Goal: Transaction & Acquisition: Purchase product/service

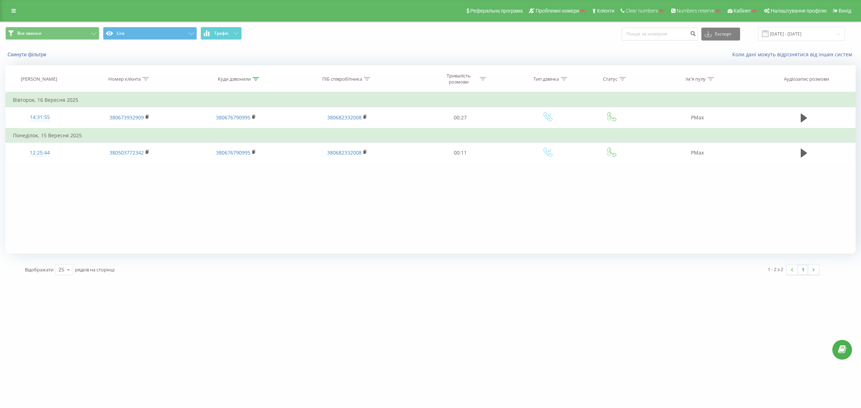
click at [13, 5] on div "Реферальна програма Проблемні номери Клієнти Clear numbers Numbers reserve Кабі…" at bounding box center [430, 11] width 861 height 22
click at [14, 13] on icon at bounding box center [13, 10] width 4 height 5
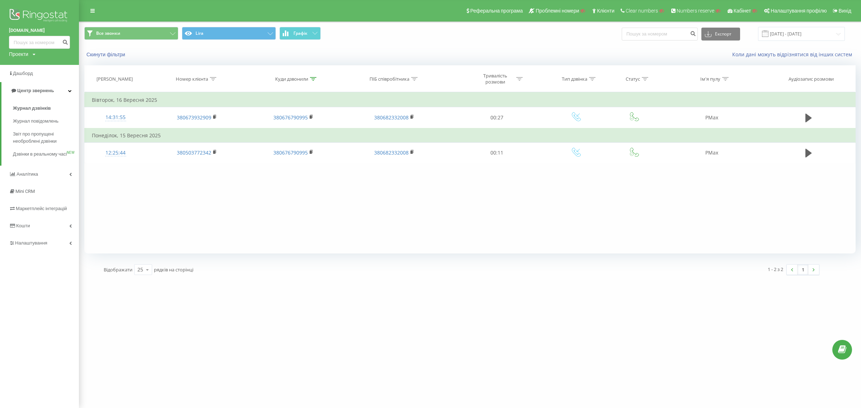
drag, startPoint x: 25, startPoint y: 54, endPoint x: 34, endPoint y: 67, distance: 16.2
click at [25, 54] on div "Проекти" at bounding box center [18, 54] width 19 height 7
click at [35, 67] on input "text" at bounding box center [29, 65] width 36 height 10
paste input "prostir.lviv.ua"
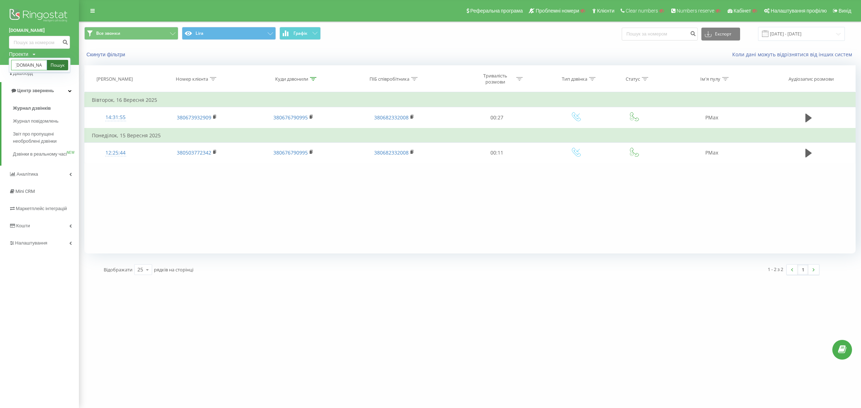
type input "prostir.lviv.ua"
click at [50, 65] on link "Пошук" at bounding box center [57, 65] width 21 height 10
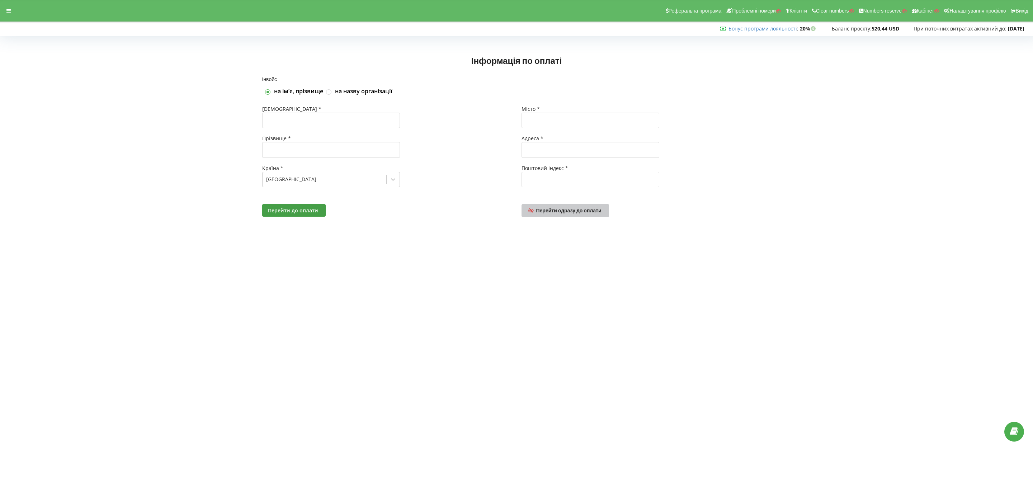
click at [541, 206] on link "Перейти одразу до оплати" at bounding box center [566, 210] width 88 height 13
click at [9, 10] on icon at bounding box center [8, 10] width 4 height 5
click at [10, 12] on icon at bounding box center [8, 10] width 4 height 5
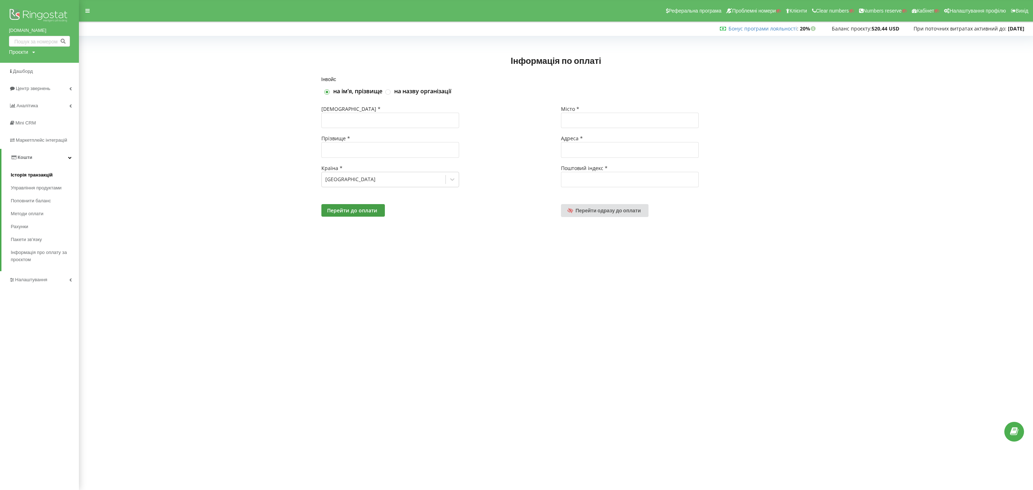
click at [18, 173] on span "Історія транзакцій" at bounding box center [32, 175] width 42 height 7
copy img
copy link "evelita.kz"
drag, startPoint x: 5, startPoint y: 28, endPoint x: 65, endPoint y: 29, distance: 60.3
click at [65, 29] on div "evelita.kz Проєкти Пошук" at bounding box center [39, 31] width 79 height 63
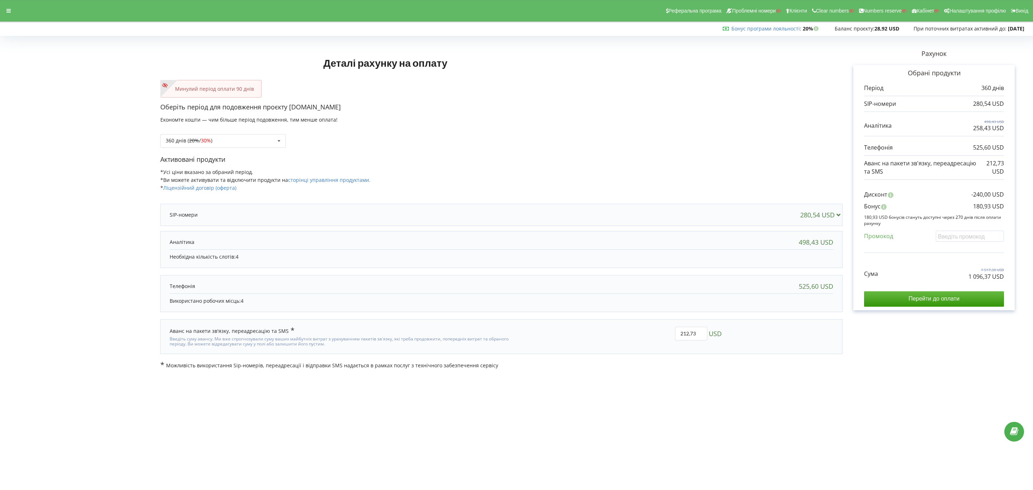
click at [223, 147] on div "360 днів ( 20% / 30% ) Поповнити баланс без подовження 20% / 30% 30% / 40%" at bounding box center [223, 141] width 126 height 14
click at [227, 139] on div "360 днів ( 20% / 30% ) Поповнити баланс без подовження 20% / 30% 30% / 40%" at bounding box center [223, 141] width 126 height 14
click at [206, 192] on div "180 днів (10%)" at bounding box center [223, 193] width 125 height 13
drag, startPoint x: 949, startPoint y: 274, endPoint x: 1009, endPoint y: 282, distance: 60.8
click at [1009, 282] on div "Обрані продукти Період 180 днів 140,27 USD 249,21 USD 129,21 USD" at bounding box center [934, 187] width 161 height 245
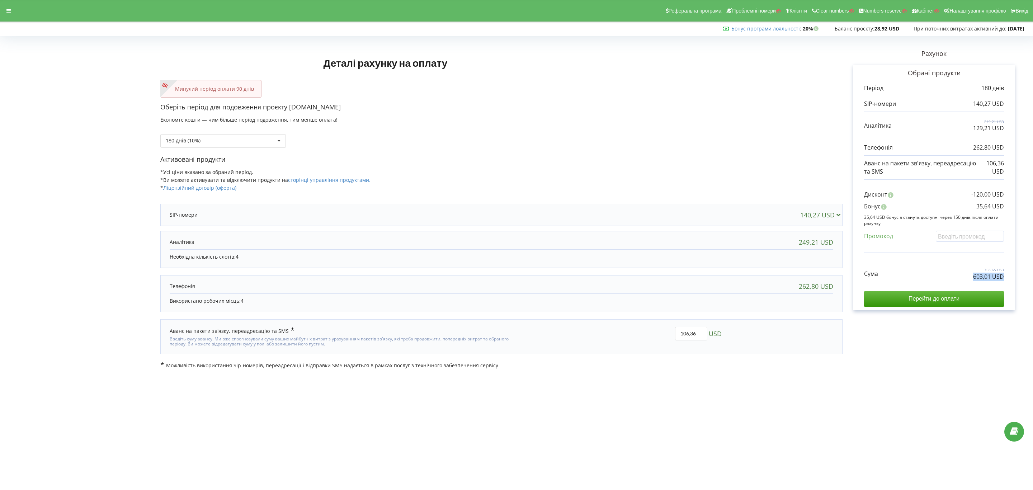
copy div "603,01 USD"
drag, startPoint x: 968, startPoint y: 239, endPoint x: 954, endPoint y: 244, distance: 14.4
click at [968, 239] on input "text" at bounding box center [970, 236] width 68 height 11
paste input "EKLH-TLWT"
type input "EKLH-TLWT"
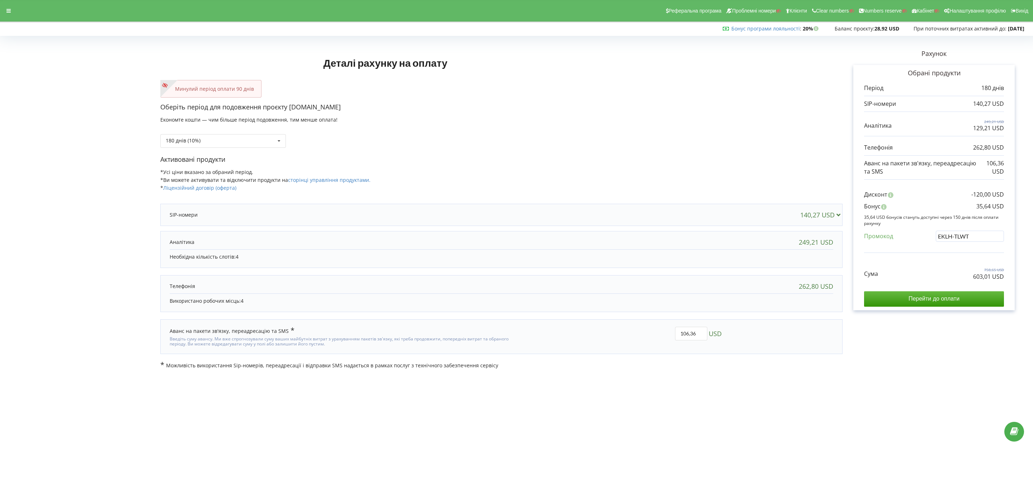
click at [939, 254] on div "Деталі рахунку на оплату Минулий період оплати 90 днів Оберіть період для подов…" at bounding box center [517, 203] width 1018 height 331
click at [809, 364] on p "Можливість використання Sip-номерів, переадресації і відправки SMS надається в …" at bounding box center [501, 365] width 682 height 8
drag, startPoint x: 686, startPoint y: 335, endPoint x: 638, endPoint y: 334, distance: 48.5
click at [638, 334] on div "106,36 USD" at bounding box center [621, 337] width 211 height 30
type input "4"
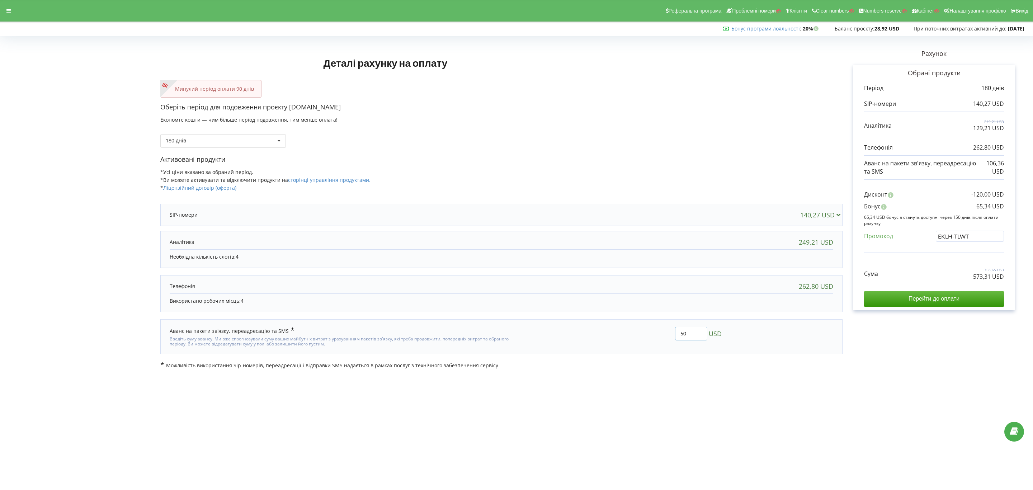
type input "50"
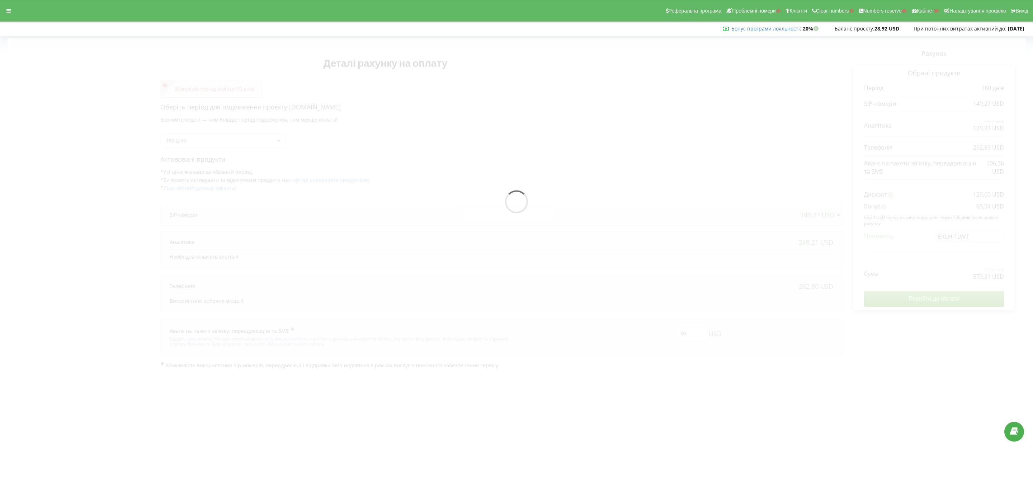
click at [638, 334] on div "Деталі рахунку на оплату Минулий період оплати 90 днів Оберіть період для подов…" at bounding box center [517, 203] width 1018 height 331
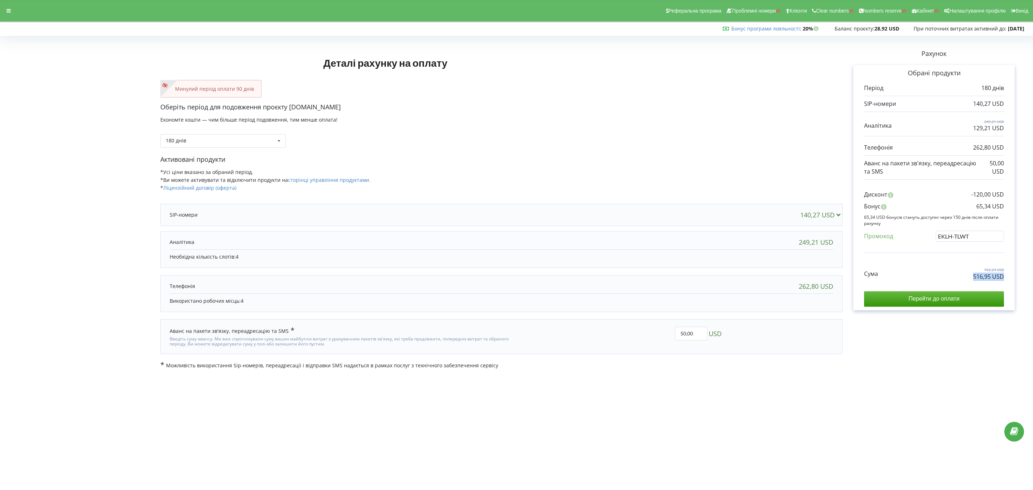
drag, startPoint x: 963, startPoint y: 278, endPoint x: 1018, endPoint y: 280, distance: 54.2
click at [1018, 280] on div "Рахунок Обрані продукти Період 180 днів 140,27 USD 249,21 USD 129,21 USD 262,80…" at bounding box center [934, 203] width 183 height 331
copy p "516,95 USD"
drag, startPoint x: 966, startPoint y: 209, endPoint x: 1020, endPoint y: 207, distance: 53.9
click at [1020, 207] on div "Рахунок Обрані продукти Період 180 днів 140,27 USD 249,21 USD 129,21 USD 262,80…" at bounding box center [934, 203] width 183 height 331
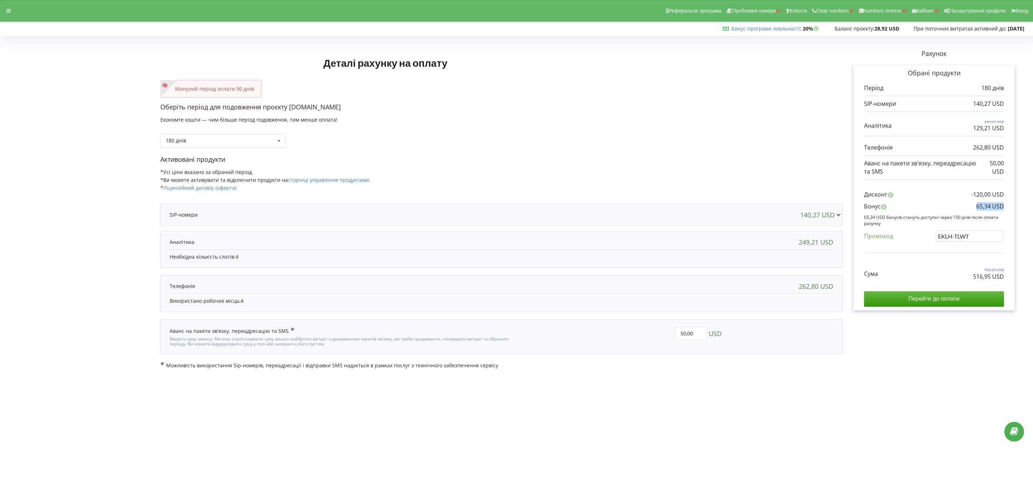
copy p "65,34 USD"
click at [228, 147] on div "360 днів ( 20% / 30% ) Поповнити баланс без подовження 20% / 30% 30% / 40%" at bounding box center [223, 141] width 126 height 14
click at [239, 140] on div "360 днів ( 20% / 30% ) Поповнити баланс без подовження 20% / 30% 30% / 40%" at bounding box center [223, 141] width 126 height 14
click at [236, 182] on div "90 днів" at bounding box center [223, 180] width 125 height 13
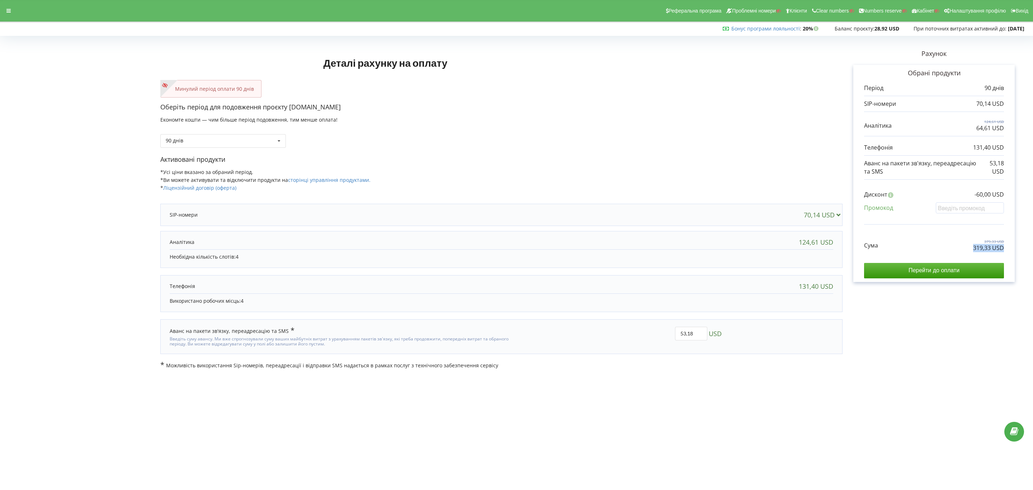
drag, startPoint x: 952, startPoint y: 253, endPoint x: 1031, endPoint y: 251, distance: 79.0
click at [1031, 251] on div "Деталі рахунку на оплату Минулий період оплати 90 днів Оберіть період для подов…" at bounding box center [516, 204] width 1033 height 346
copy p "319,33 USD"
drag, startPoint x: 631, startPoint y: 410, endPoint x: 632, endPoint y: 422, distance: 11.5
click at [631, 410] on body "Реферальна програма Проблемні номери Клієнти Clear numbers Numbers reserve Кабі…" at bounding box center [516, 245] width 1033 height 490
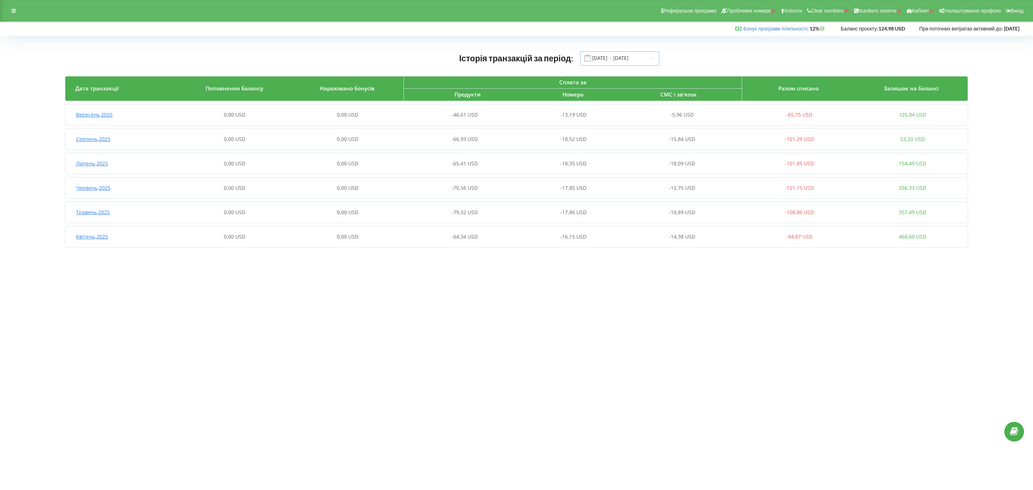
click at [604, 61] on input "[DATE] - [DATE]" at bounding box center [620, 58] width 79 height 14
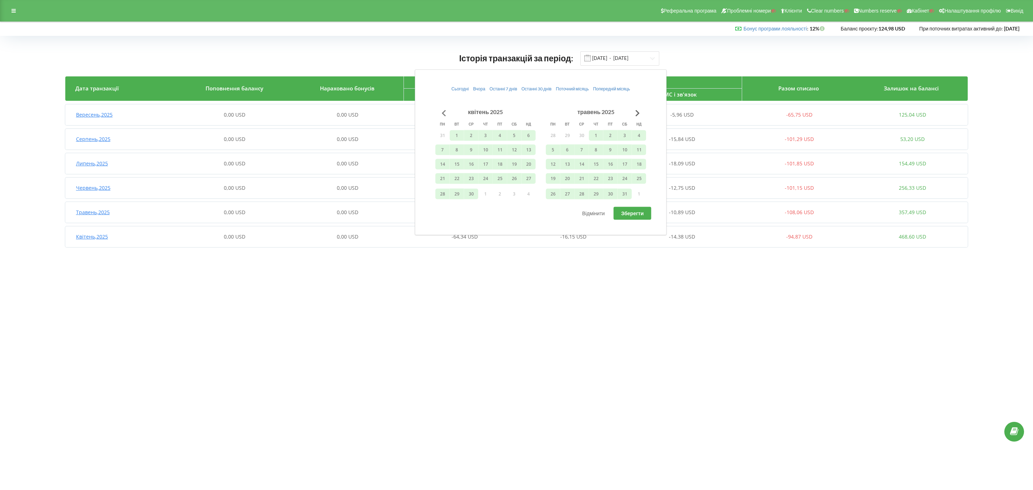
click at [444, 110] on button "Go to previous month" at bounding box center [444, 113] width 14 height 14
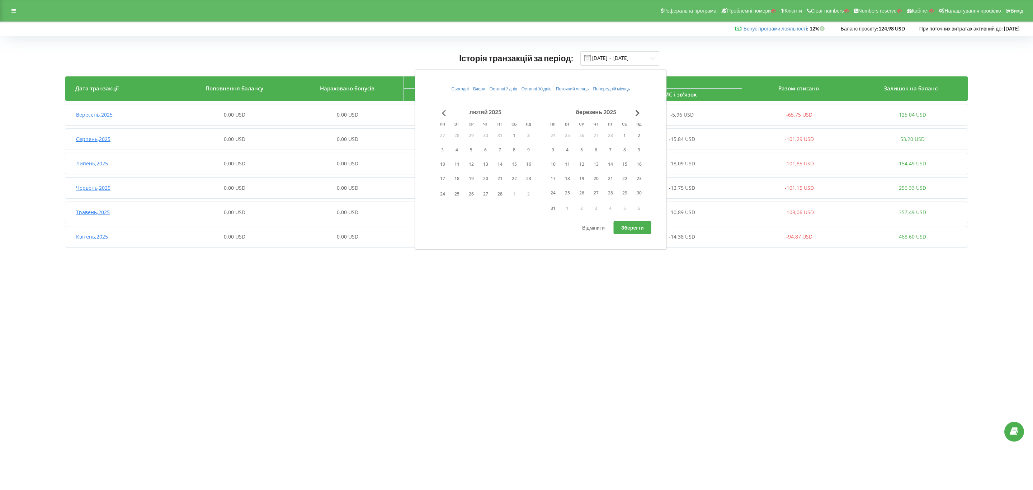
click at [444, 110] on button "Go to previous month" at bounding box center [444, 113] width 14 height 14
click at [494, 135] on button "1" at bounding box center [500, 135] width 14 height 11
click at [639, 112] on button "Go to next month" at bounding box center [638, 113] width 14 height 14
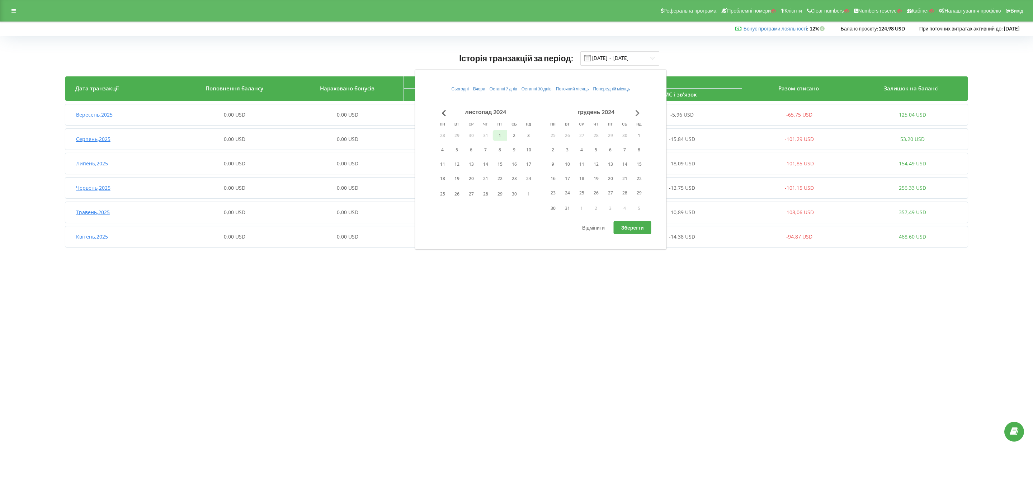
click at [639, 112] on button "Go to next month" at bounding box center [638, 113] width 14 height 14
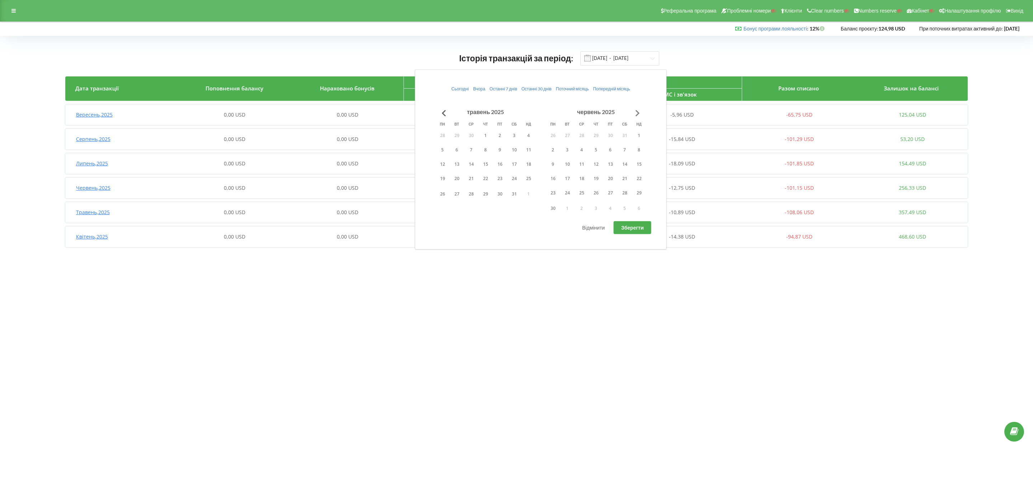
click at [639, 112] on button "Go to next month" at bounding box center [638, 113] width 14 height 14
click at [624, 194] on button "30" at bounding box center [625, 194] width 14 height 11
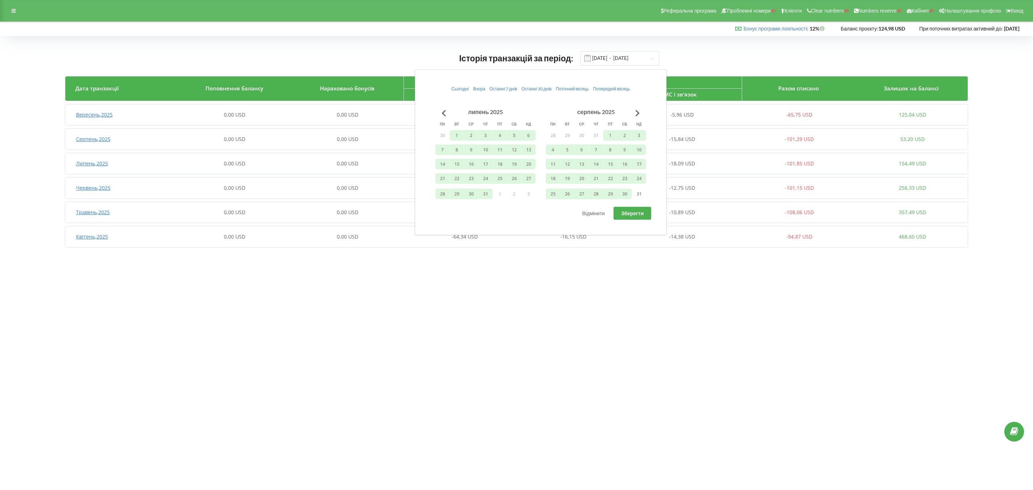
click at [630, 212] on span "Зберегти" at bounding box center [632, 213] width 23 height 6
type input "01.11.2024 - 30.08.2025"
click at [266, 310] on div "900,01 USD" at bounding box center [234, 309] width 113 height 7
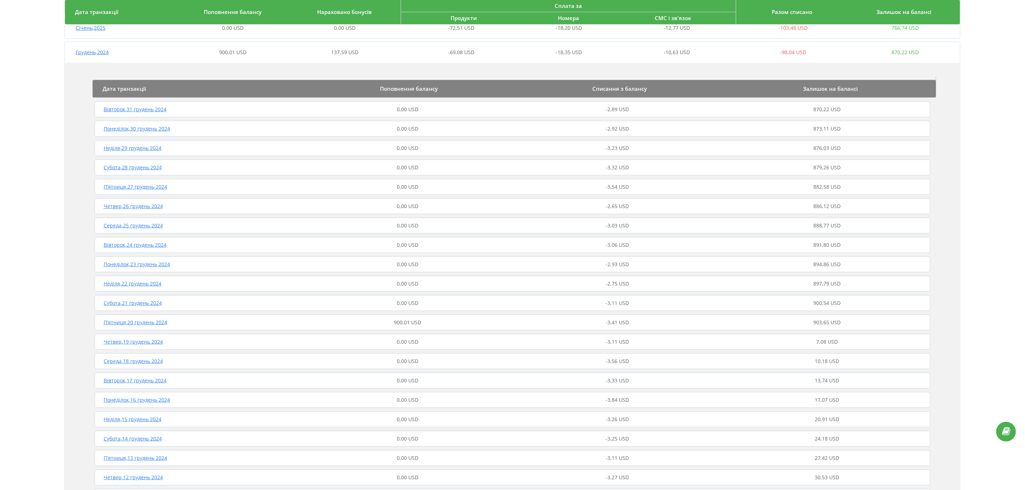
scroll to position [269, 0]
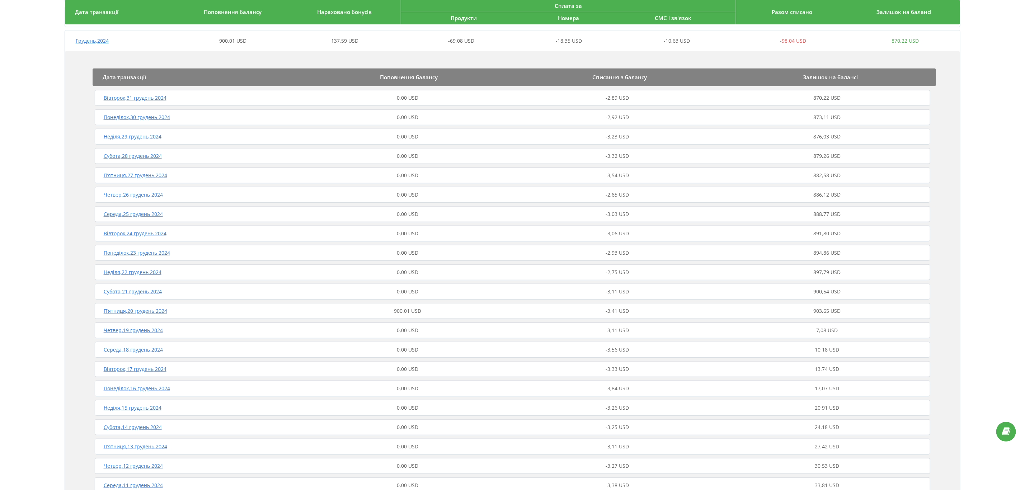
click at [461, 311] on div "900,01 USD" at bounding box center [408, 311] width 210 height 7
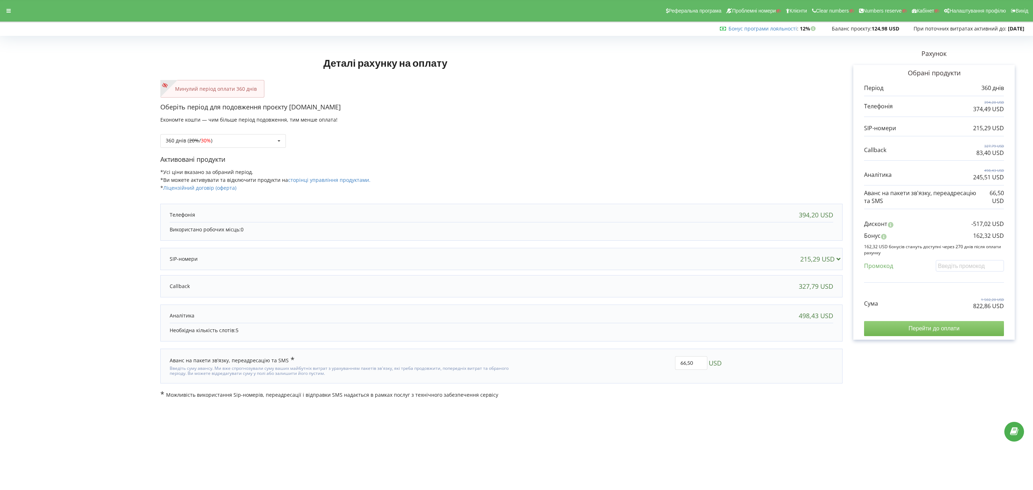
click at [759, 332] on input "Перейти до оплати" at bounding box center [934, 328] width 140 height 15
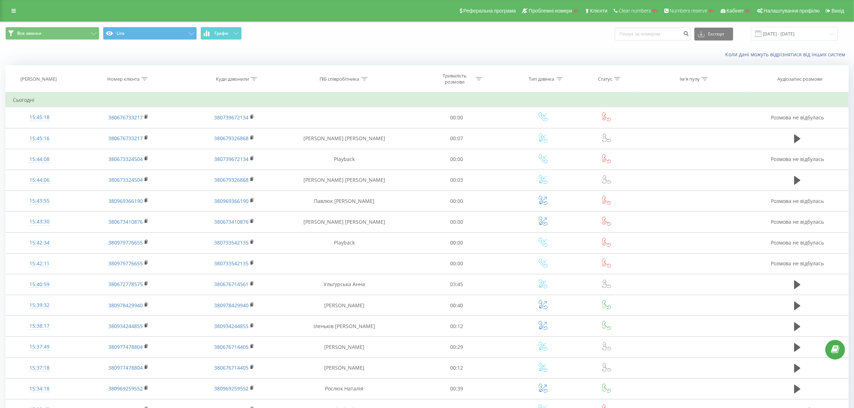
click at [146, 80] on icon at bounding box center [144, 79] width 6 height 4
click at [125, 130] on input "text" at bounding box center [128, 130] width 63 height 13
paste input "380986460125"
click at [147, 144] on span "OK" at bounding box center [143, 144] width 20 height 11
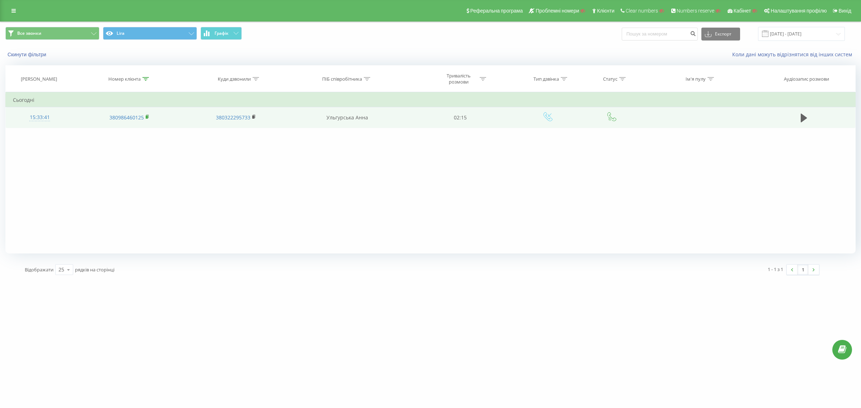
click at [148, 117] on icon at bounding box center [148, 116] width 4 height 5
drag, startPoint x: 331, startPoint y: 117, endPoint x: 397, endPoint y: 120, distance: 66.1
click at [397, 120] on td "Ульгурська Анна" at bounding box center [346, 117] width 119 height 21
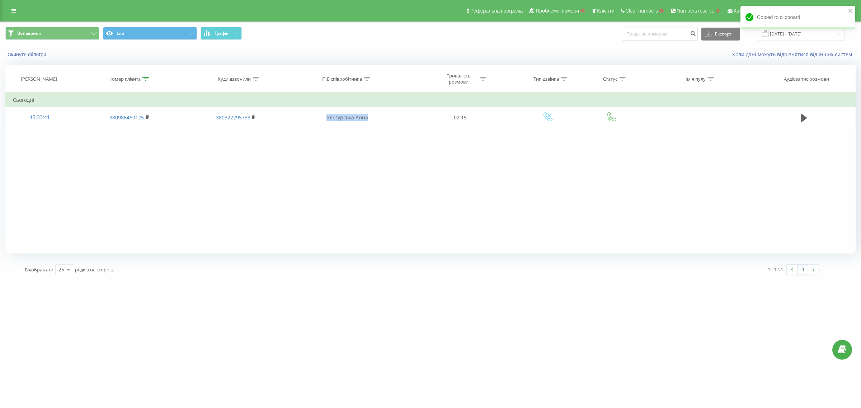
copy td "Ульгурська Анна"
click at [145, 80] on icon at bounding box center [145, 79] width 6 height 4
click at [139, 134] on input "380986460125" at bounding box center [129, 130] width 63 height 13
paste input "673673739"
type input "380673673739"
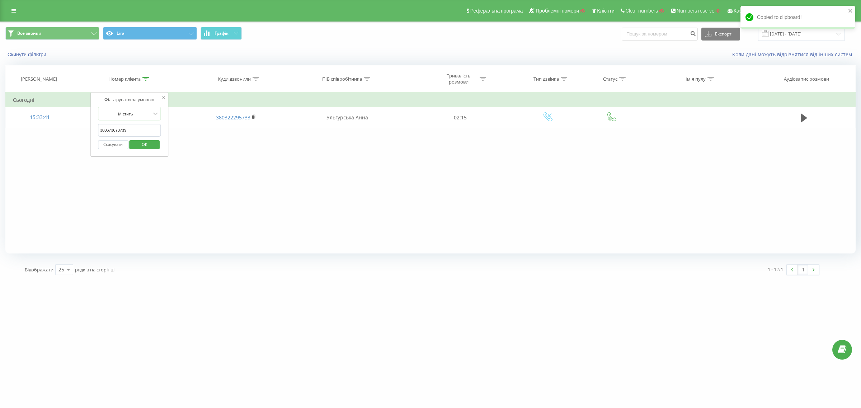
click at [146, 145] on span "OK" at bounding box center [145, 144] width 20 height 11
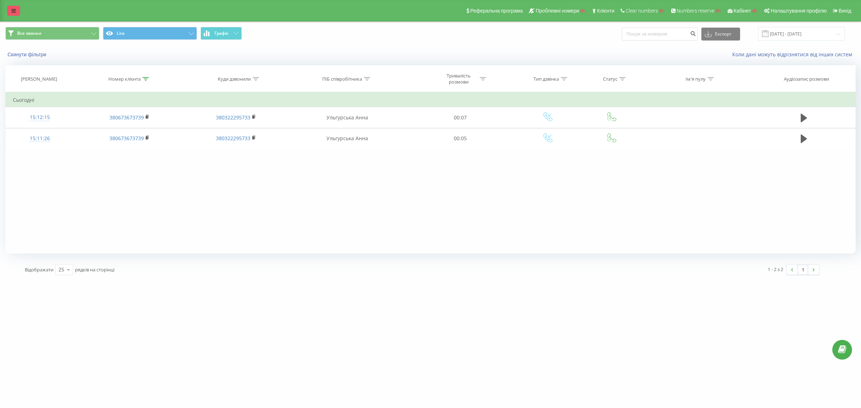
click at [8, 6] on link at bounding box center [13, 11] width 13 height 10
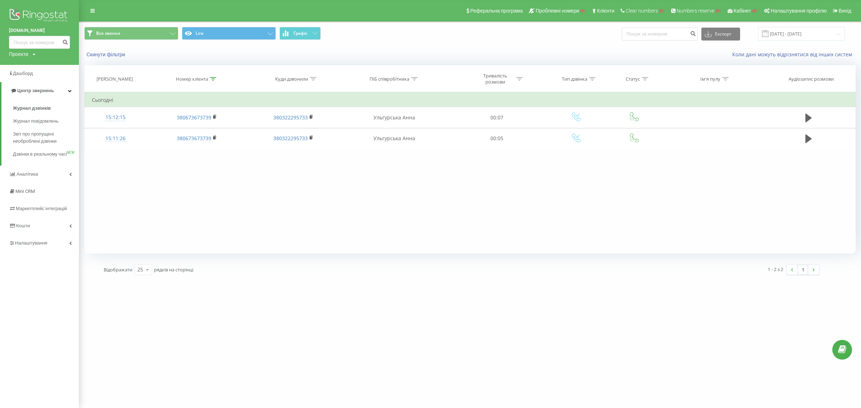
click at [22, 55] on div "Проекти" at bounding box center [18, 54] width 19 height 7
click at [33, 66] on input "text" at bounding box center [29, 65] width 36 height 10
paste input "l-a-b-a.pl"
type input "l-a-b-a.pl"
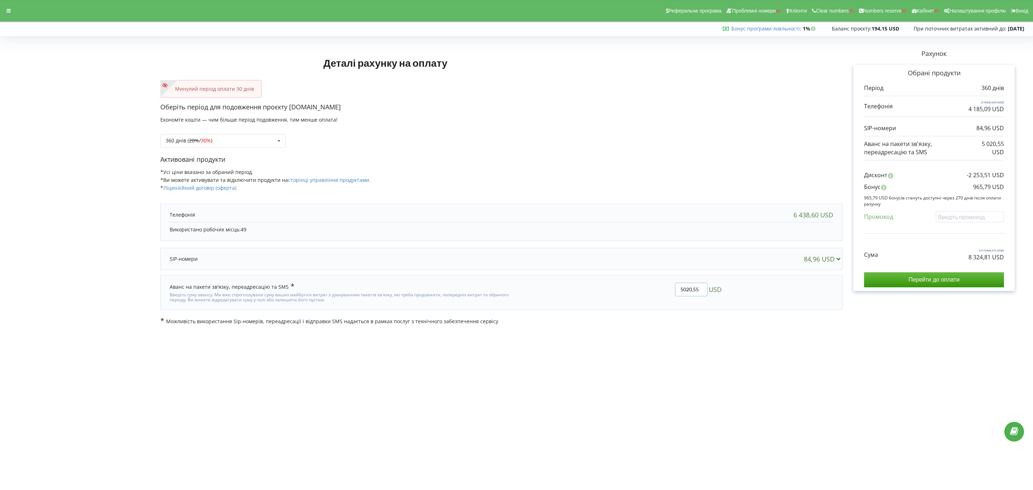
drag, startPoint x: 698, startPoint y: 290, endPoint x: 658, endPoint y: 288, distance: 39.5
click at [658, 288] on div "5020,55 USD" at bounding box center [621, 293] width 211 height 30
paste input "6"
type input "5020,56"
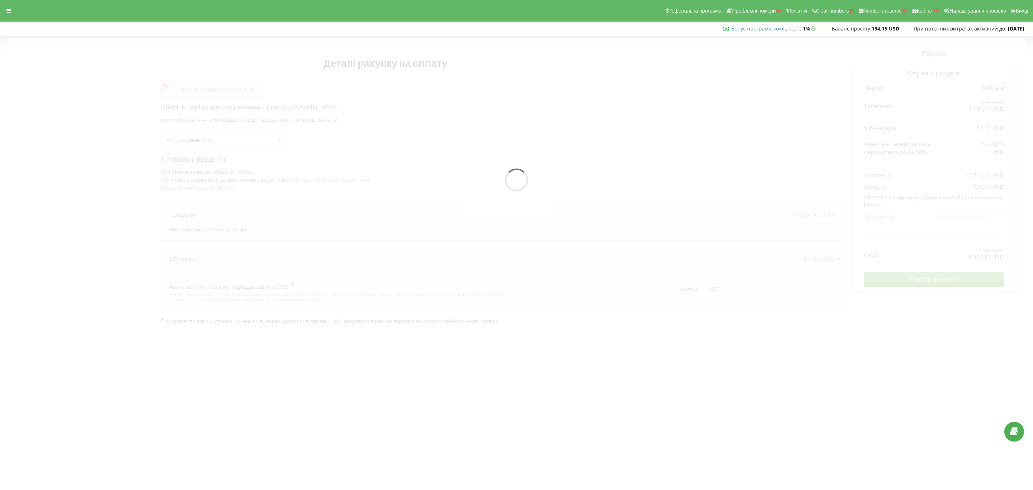
click at [703, 376] on body "Реферальна програма Проблемні номери Клієнти Clear numbers Numbers reserve Кабі…" at bounding box center [516, 245] width 1033 height 490
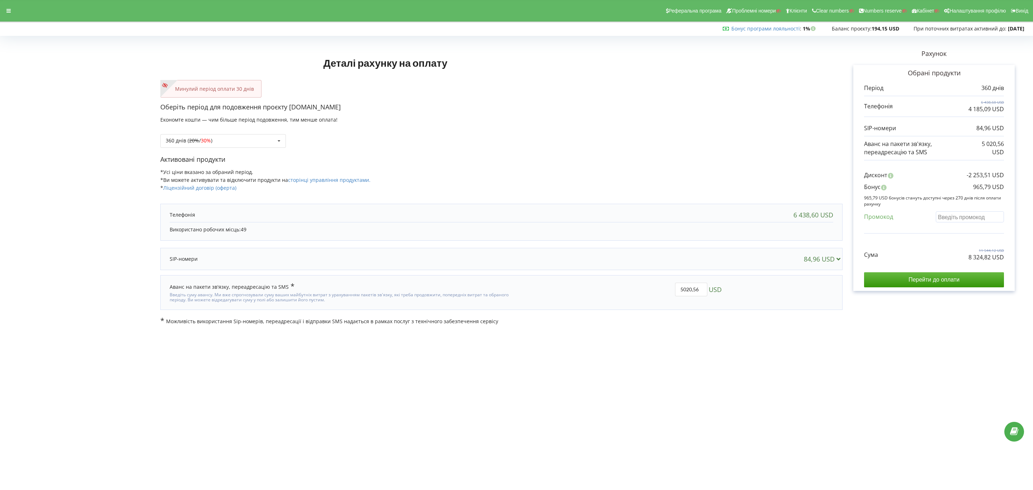
click at [957, 219] on input "text" at bounding box center [970, 216] width 68 height 11
paste input "MKJE-UHTK"
type input "MKJE-UHTK"
click at [921, 224] on div "Деталі рахунку на оплату Минулий період оплати 30 днів Оберіть період для подов…" at bounding box center [517, 181] width 1018 height 287
drag, startPoint x: 320, startPoint y: 109, endPoint x: 288, endPoint y: 110, distance: 32.3
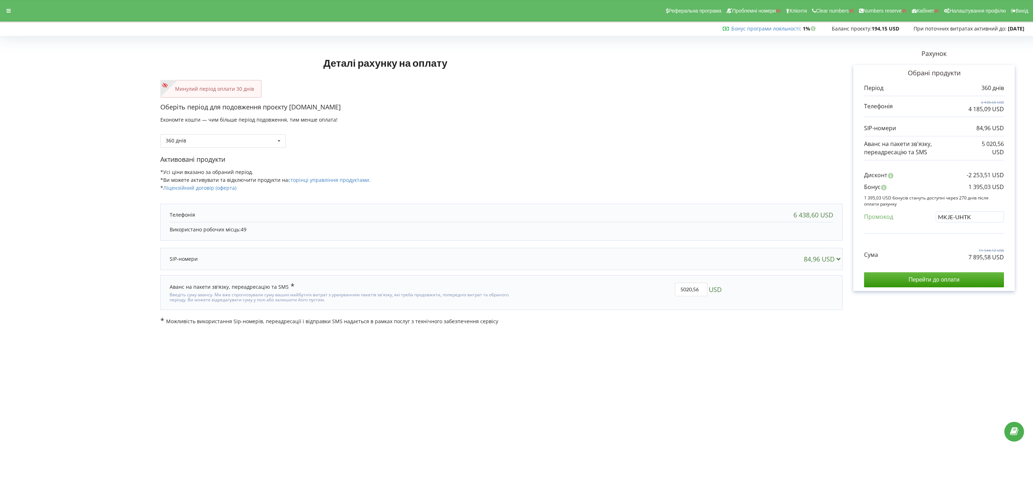
click at [288, 110] on div "Деталі рахунку на оплату Минулий період оплати 30 днів Оберіть період для подов…" at bounding box center [517, 181] width 1018 height 287
drag, startPoint x: 288, startPoint y: 109, endPoint x: 330, endPoint y: 107, distance: 41.3
click at [330, 107] on p "Оберіть період для подовження проєкту [DOMAIN_NAME]" at bounding box center [501, 107] width 682 height 9
copy p "[DOMAIN_NAME]"
drag, startPoint x: 954, startPoint y: 260, endPoint x: 1010, endPoint y: 263, distance: 56.0
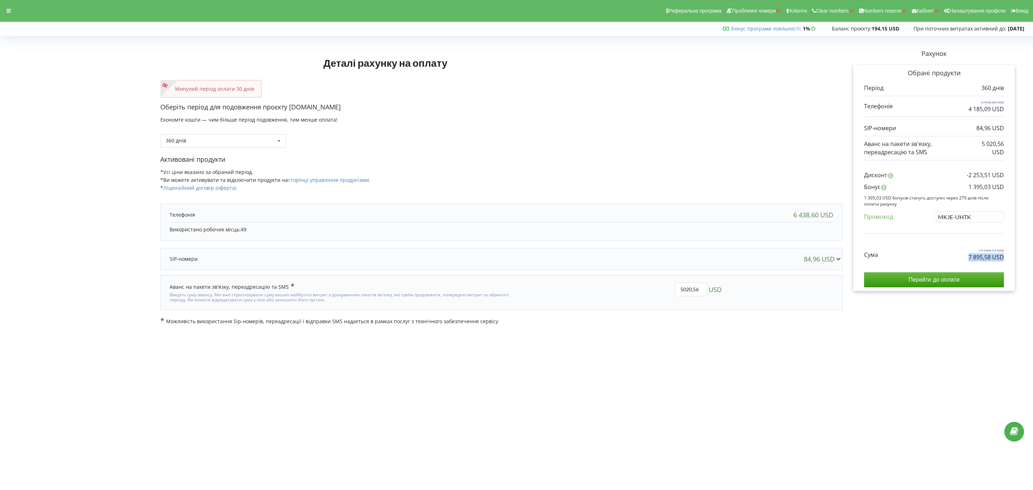
click at [1010, 263] on div "Обрані продукти Період 360 днів 6 438,60 USD 4 185,09 USD" at bounding box center [934, 178] width 161 height 226
copy div "7 895,58 USD"
drag, startPoint x: 956, startPoint y: 185, endPoint x: 1014, endPoint y: 192, distance: 58.1
click at [1014, 192] on div "Обрані продукти Період 360 днів 6 438,60 USD 4 185,09 USD" at bounding box center [934, 178] width 161 height 226
copy p "1 395,03 USD"
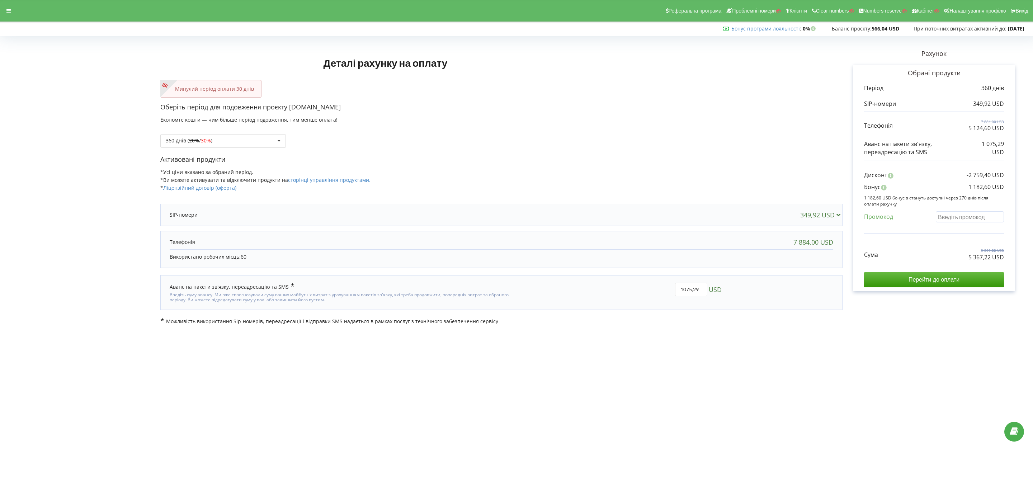
click at [955, 220] on input "text" at bounding box center [970, 216] width 68 height 11
paste input "DOQT-HXKS"
type input "DOQT-HXKS"
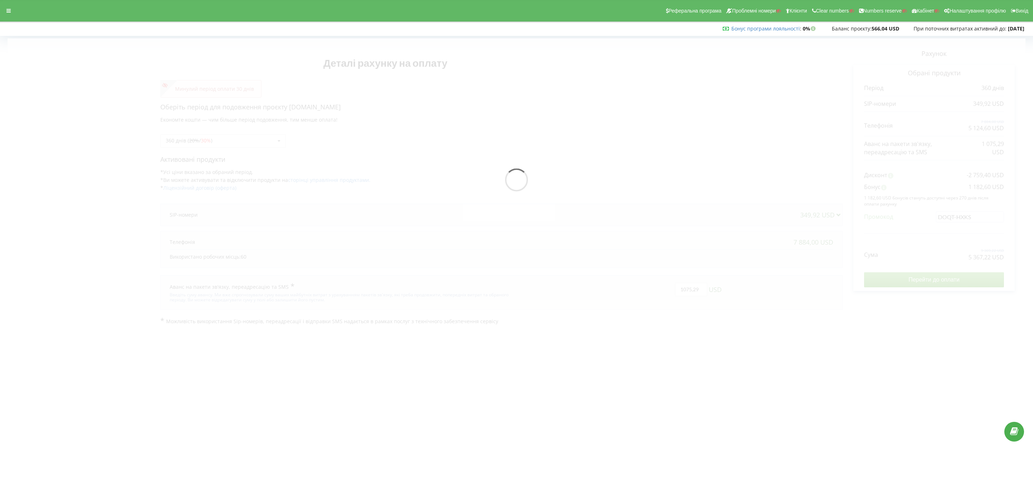
click at [930, 248] on div "Деталі рахунку на оплату Минулий період оплати 30 днів Оберіть період для подов…" at bounding box center [517, 181] width 1018 height 287
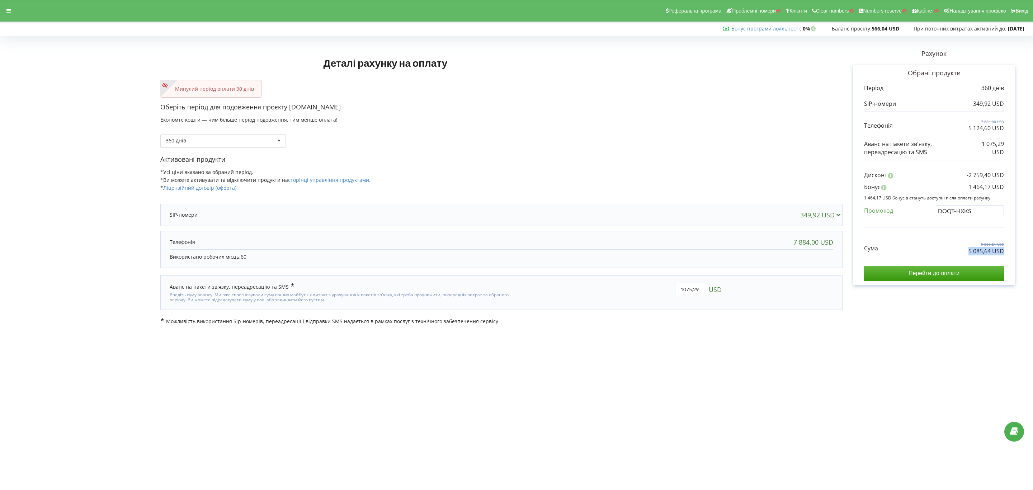
drag, startPoint x: 985, startPoint y: 252, endPoint x: 1009, endPoint y: 252, distance: 23.7
click at [1009, 252] on div "Обрані продукти Період 360 днів 349,92 USD 7 884,00 USD Бонус" at bounding box center [934, 175] width 161 height 220
copy p "5 085,64 USD"
drag, startPoint x: 938, startPoint y: 187, endPoint x: 1022, endPoint y: 184, distance: 83.7
click at [1022, 184] on div "Рахунок Обрані продукти Період 360 днів 349,92 USD 7 884,00 USD 5 124,60 USD 1 …" at bounding box center [934, 181] width 183 height 287
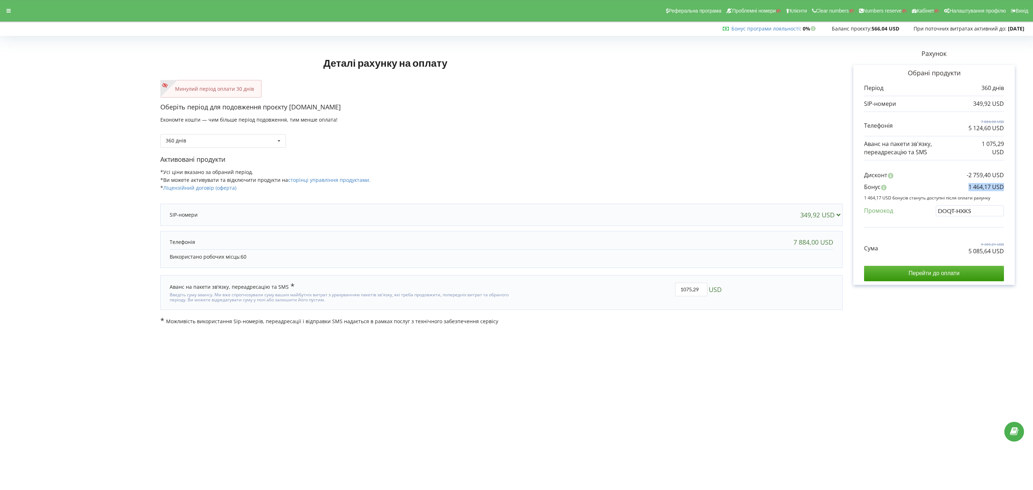
copy p "1 464,17 USD"
click at [421, 25] on div "Бонус програми лояльності : Бонус : 0% 566,04 USD" at bounding box center [515, 28] width 1030 height 7
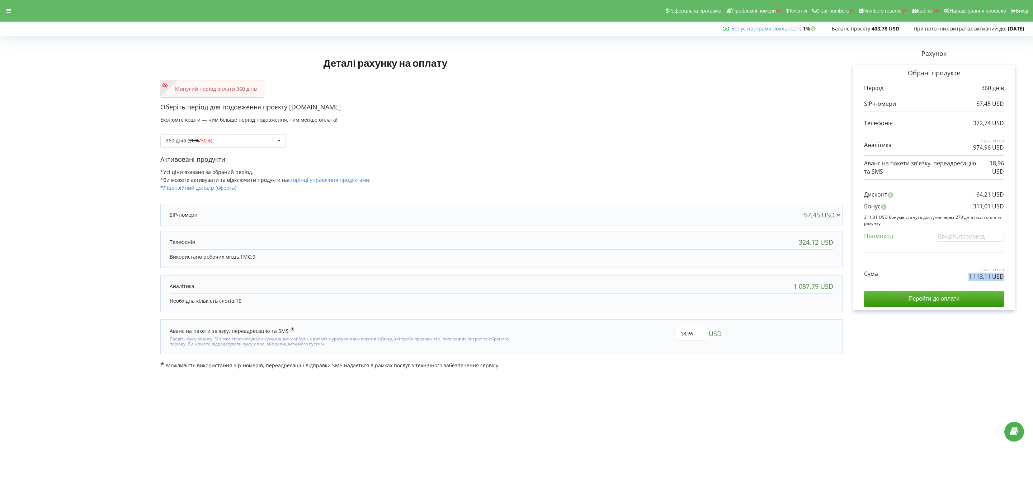
drag, startPoint x: 963, startPoint y: 279, endPoint x: 1022, endPoint y: 286, distance: 59.0
click at [1022, 286] on div "Рахунок Обрані продукти Період 360 днів 57,45 USD 372,74 USD 1 087,79 USD 974,9…" at bounding box center [934, 203] width 183 height 331
copy div "1 113,11 USD"
click at [955, 295] on input "Перейти до оплати" at bounding box center [934, 298] width 140 height 15
